Goal: Task Accomplishment & Management: Use online tool/utility

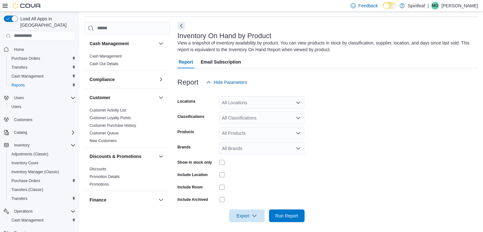
scroll to position [21, 0]
click at [257, 103] on div "All Locations" at bounding box center [261, 102] width 85 height 13
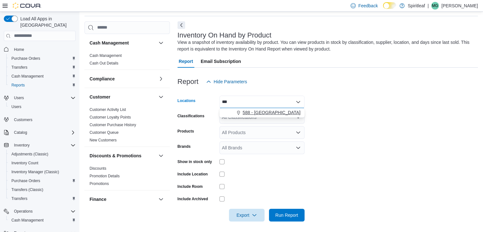
type input "***"
click at [265, 112] on span "588 - [GEOGRAPHIC_DATA][PERSON_NAME] ([GEOGRAPHIC_DATA])" at bounding box center [314, 112] width 145 height 6
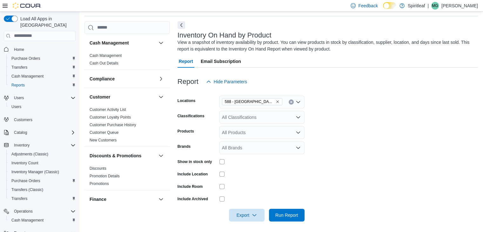
click at [411, 121] on form "Locations 588 - [GEOGRAPHIC_DATA][PERSON_NAME] (Nepean) Classifications All Cla…" at bounding box center [327, 154] width 300 height 133
click at [268, 115] on div "All Classifications" at bounding box center [261, 117] width 85 height 13
type input "***"
click at [250, 126] on span "Beverage" at bounding box center [242, 127] width 19 height 6
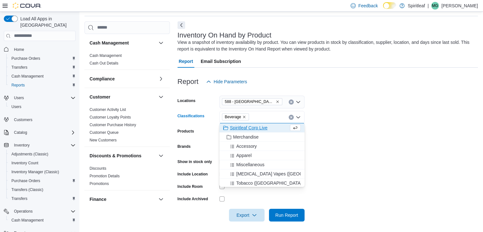
click at [447, 121] on form "Locations 588 - [GEOGRAPHIC_DATA][PERSON_NAME] ([GEOGRAPHIC_DATA]) Classificati…" at bounding box center [327, 154] width 300 height 133
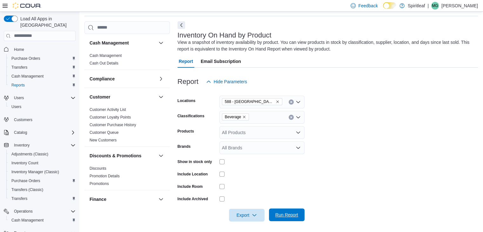
click at [290, 214] on span "Run Report" at bounding box center [286, 214] width 23 height 6
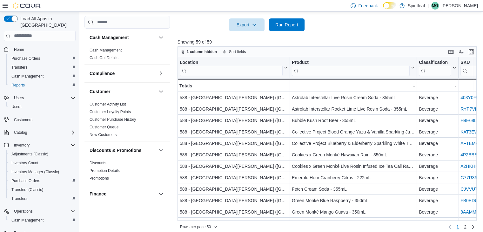
scroll to position [212, 0]
click at [248, 27] on span "Export" at bounding box center [247, 24] width 28 height 13
click at [245, 37] on span "Export to Excel" at bounding box center [247, 36] width 29 height 5
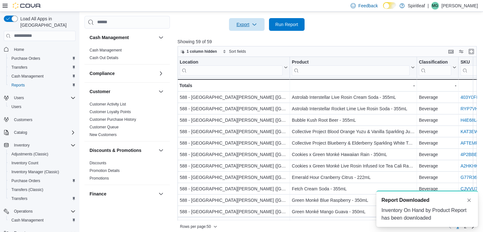
scroll to position [0, 0]
